Goal: Transaction & Acquisition: Obtain resource

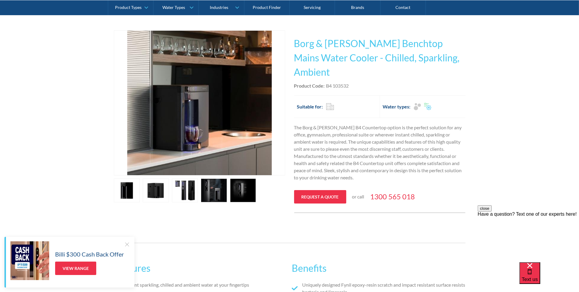
scroll to position [60, 0]
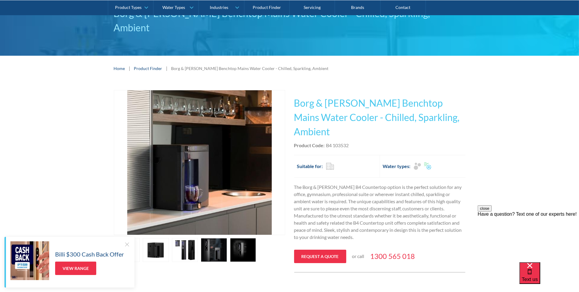
click at [127, 245] on div at bounding box center [127, 244] width 6 height 6
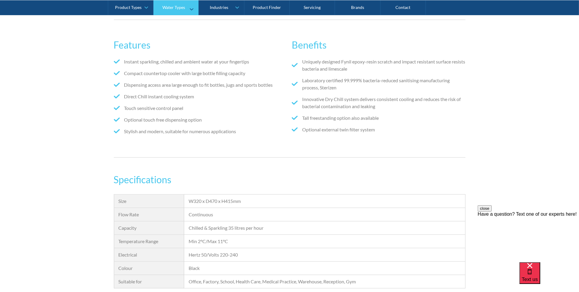
scroll to position [44, 0]
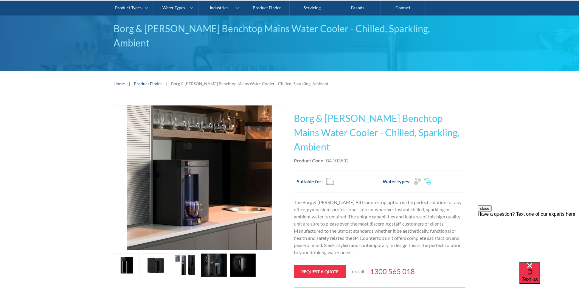
click at [155, 253] on link "open lightbox" at bounding box center [156, 265] width 26 height 24
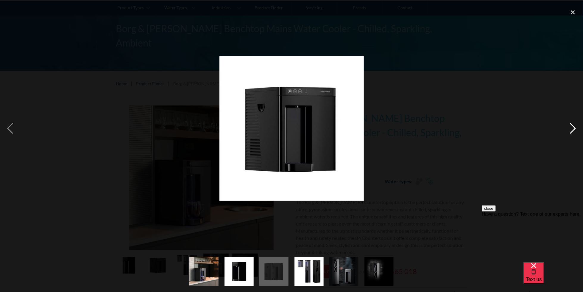
click at [576, 128] on div "next image" at bounding box center [573, 128] width 20 height 245
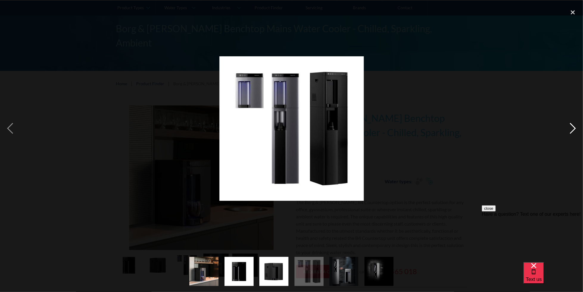
click at [576, 128] on div "next image" at bounding box center [573, 128] width 20 height 245
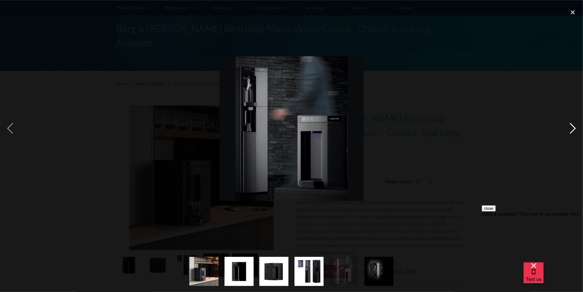
click at [576, 128] on div "next image" at bounding box center [573, 128] width 20 height 245
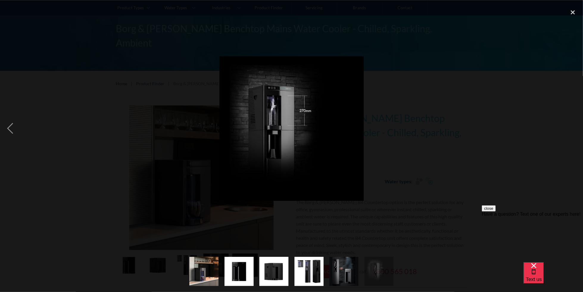
click at [576, 128] on div "next image" at bounding box center [573, 128] width 20 height 245
click at [572, 128] on div "next image" at bounding box center [573, 128] width 20 height 245
click at [347, 274] on img "show item 5 of 6" at bounding box center [344, 271] width 29 height 29
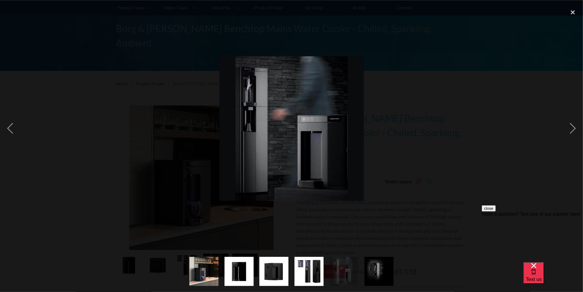
click at [312, 275] on img "show item 4 of 6" at bounding box center [309, 271] width 29 height 29
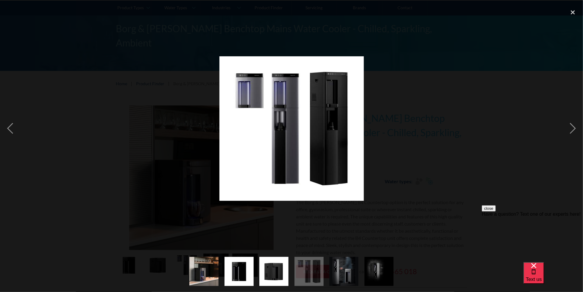
click at [277, 266] on img "show item 3 of 6" at bounding box center [274, 271] width 29 height 29
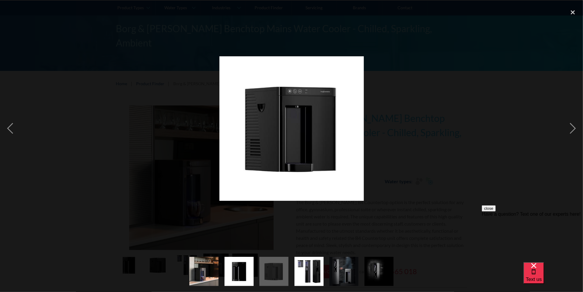
click at [256, 268] on div "show item 2 of 6" at bounding box center [239, 271] width 35 height 41
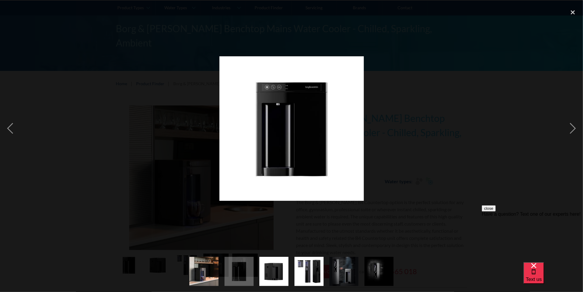
click at [223, 271] on div "show item 2 of 6" at bounding box center [239, 271] width 35 height 41
click at [215, 271] on img "show item 1 of 6" at bounding box center [204, 271] width 29 height 29
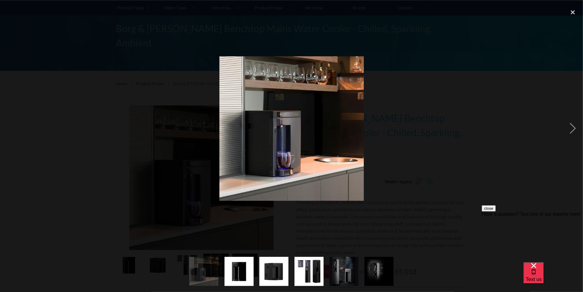
click at [67, 122] on div at bounding box center [291, 128] width 583 height 245
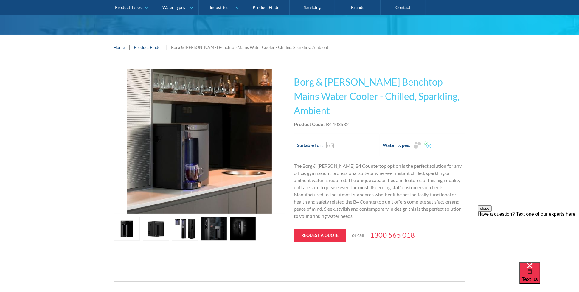
scroll to position [104, 0]
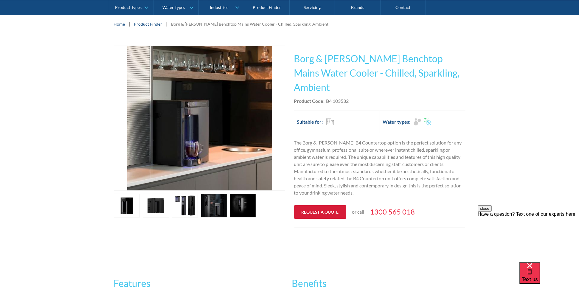
click at [324, 205] on link "Request a quote" at bounding box center [320, 211] width 52 height 13
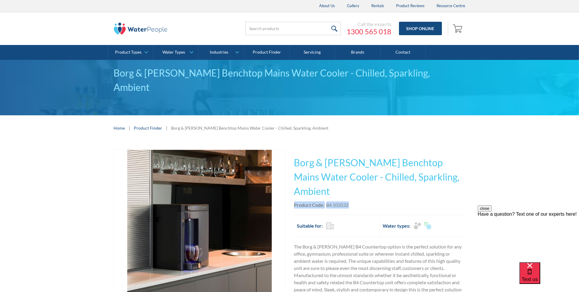
drag, startPoint x: 349, startPoint y: 190, endPoint x: 293, endPoint y: 192, distance: 55.7
click at [293, 192] on div "Play video Fits Most Brands Best Seller No items found. This tap design is incl…" at bounding box center [290, 241] width 352 height 183
copy div "Product Code: B4 103532"
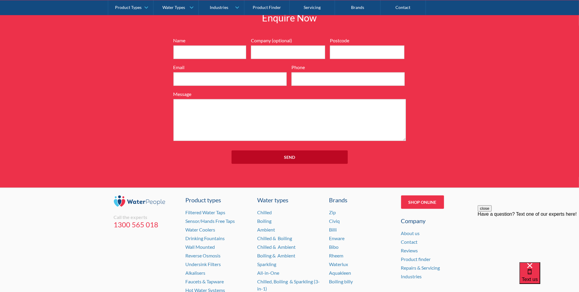
scroll to position [581, 0]
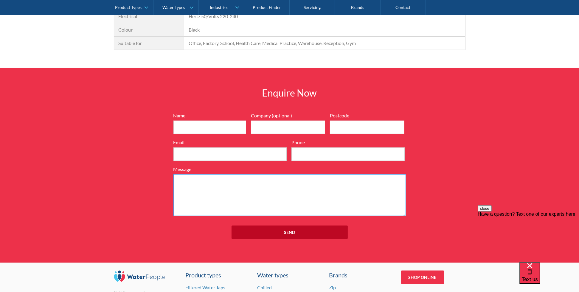
click at [194, 174] on textarea "Message" at bounding box center [289, 195] width 232 height 42
paste textarea "Product Code:B4 103532"
click at [178, 174] on textarea "Product Code:B4 103532" at bounding box center [289, 195] width 232 height 42
type textarea "pricing for Product Code:B4 103532"
click at [187, 121] on input "Name" at bounding box center [209, 127] width 73 height 13
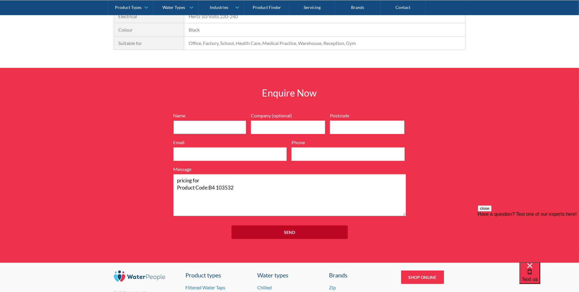
type input "Matt Flores"
type input "Bench Made Joinery"
type input "2250"
type input "matt@bench-made.com.au"
type input "0410137590"
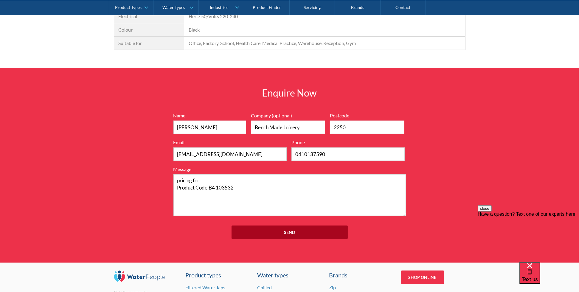
click at [288, 226] on input "Send" at bounding box center [290, 232] width 116 height 13
